Goal: Task Accomplishment & Management: Use online tool/utility

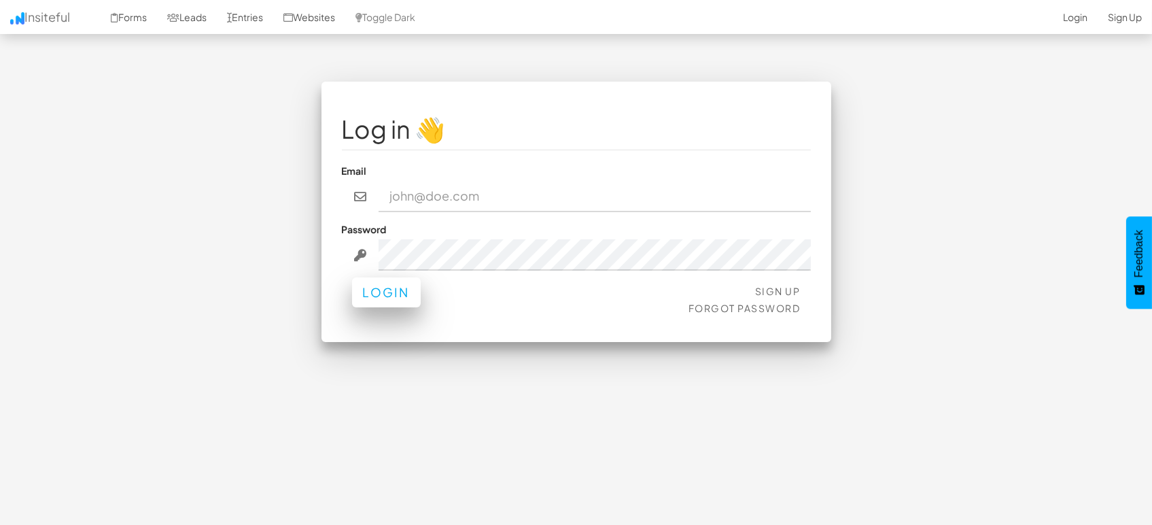
type input "[EMAIL_ADDRESS][DOMAIN_NAME]"
click at [396, 298] on button "Login" at bounding box center [386, 292] width 69 height 30
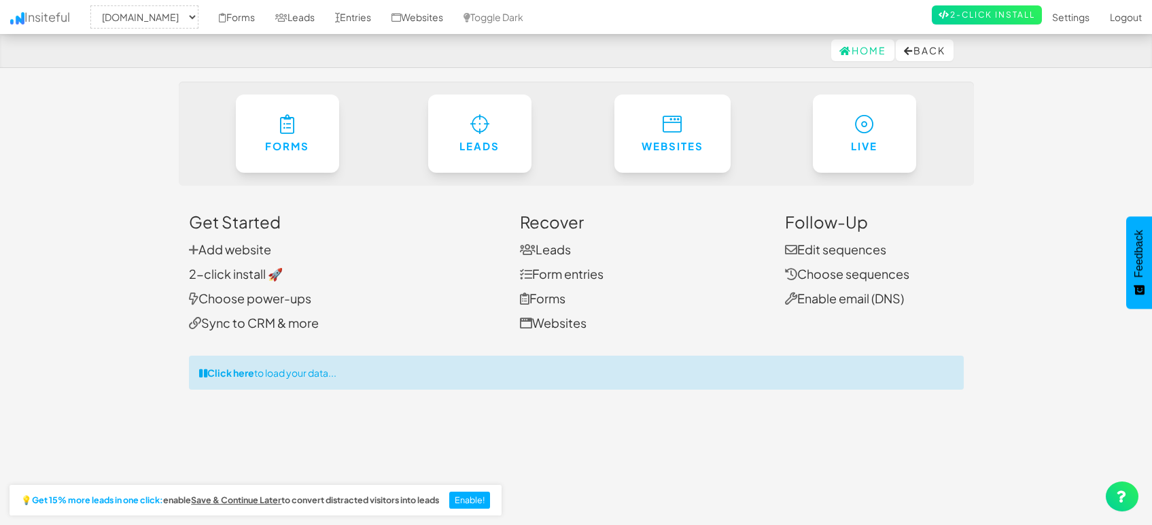
select select "1505"
click at [343, 22] on link "Entries" at bounding box center [353, 17] width 56 height 34
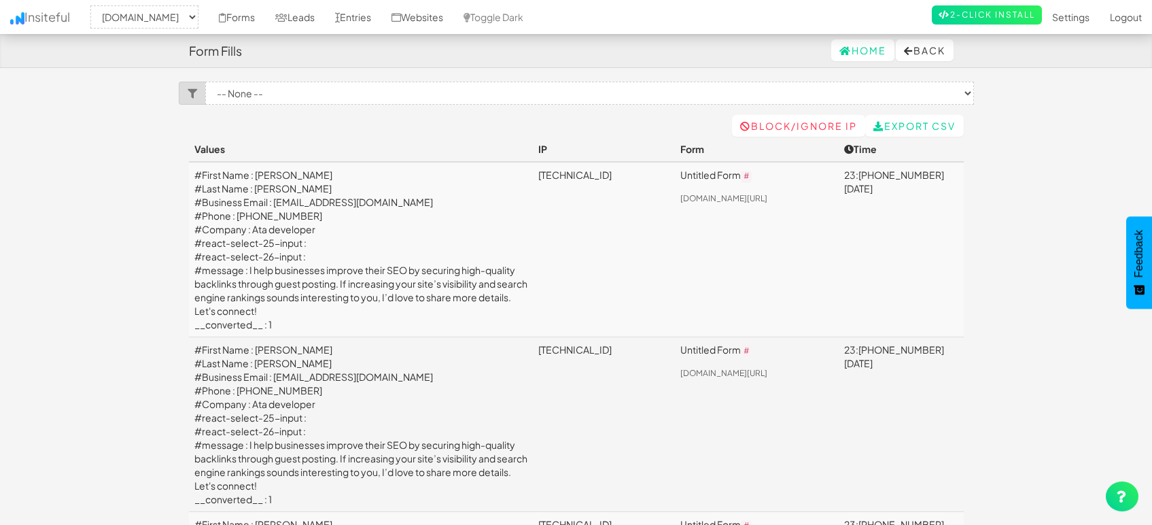
select select "1505"
click at [400, 269] on td "#First Name : Harry #Last Name : cooper #Business Email : haarycooper@gmail.com…" at bounding box center [361, 249] width 345 height 175
